Goal: Task Accomplishment & Management: Manage account settings

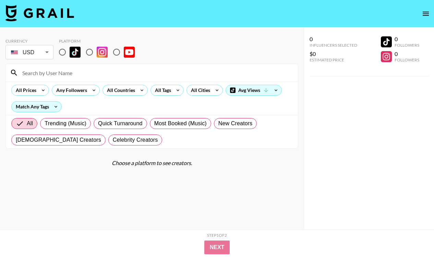
click at [423, 18] on button "open drawer" at bounding box center [426, 14] width 14 height 14
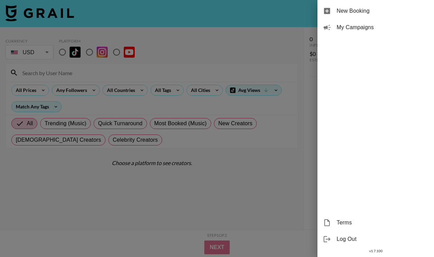
click at [369, 32] on div "My Campaigns" at bounding box center [375, 27] width 117 height 16
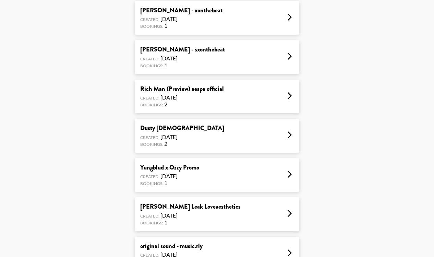
scroll to position [109, 0]
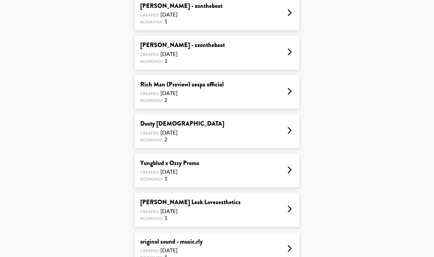
click at [231, 96] on div "Rich Man (Preview) aespa official Created: [DATE] Bookings: 2" at bounding box center [217, 92] width 165 height 34
